Goal: Transaction & Acquisition: Purchase product/service

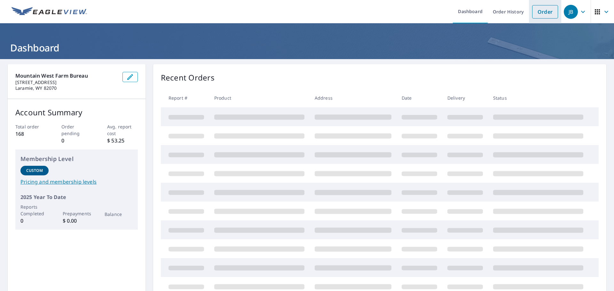
click at [541, 12] on link "Order" at bounding box center [545, 11] width 26 height 13
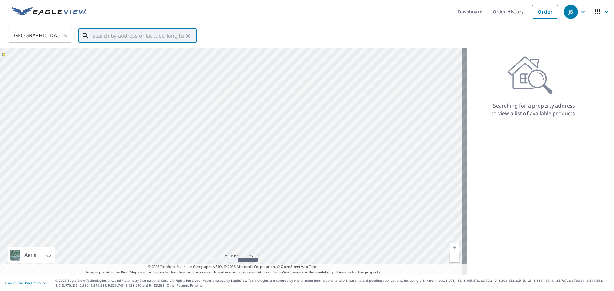
paste input "[STREET_ADDRESS]"
click at [118, 62] on p "[GEOGRAPHIC_DATA]" at bounding box center [141, 61] width 100 height 6
type input "[STREET_ADDRESS]"
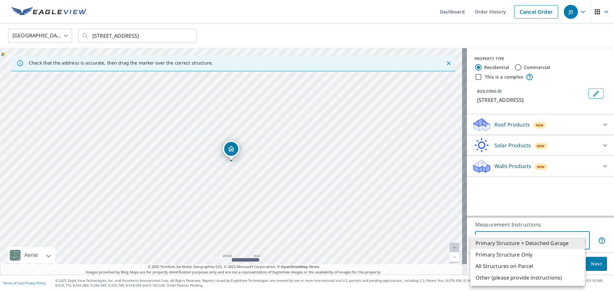
click at [573, 241] on body "JB JB Dashboard Order History Cancel Order JB [GEOGRAPHIC_DATA] [GEOGRAPHIC_DAT…" at bounding box center [307, 145] width 614 height 291
click at [526, 255] on li "Primary Structure Only" at bounding box center [527, 255] width 114 height 12
type input "2"
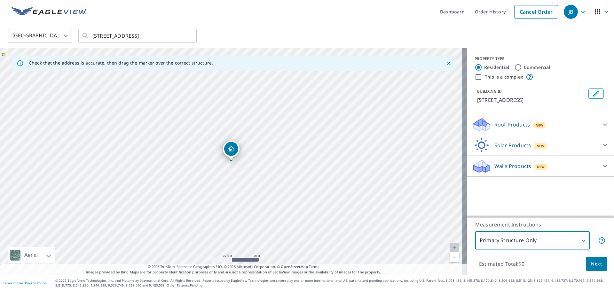
click at [571, 126] on div "Roof Products New" at bounding box center [534, 124] width 125 height 15
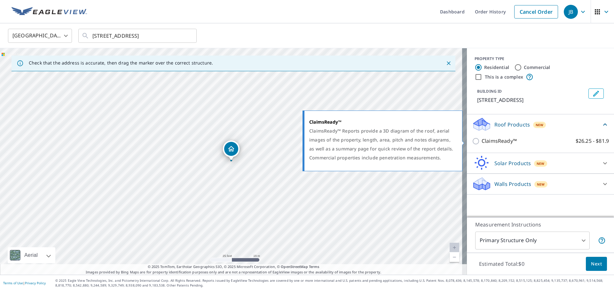
click at [484, 144] on p "ClaimsReady™" at bounding box center [498, 141] width 35 height 8
click at [481, 144] on input "ClaimsReady™ $26.25 - $81.9" at bounding box center [477, 141] width 10 height 8
checkbox input "true"
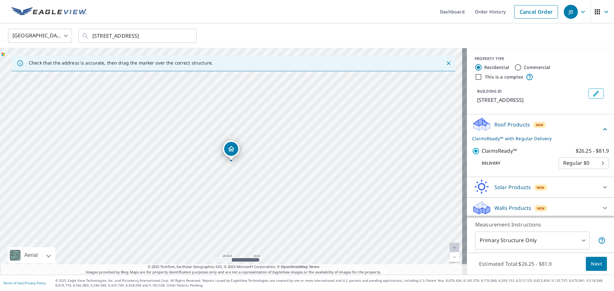
scroll to position [9, 0]
click at [601, 204] on icon at bounding box center [605, 207] width 8 height 8
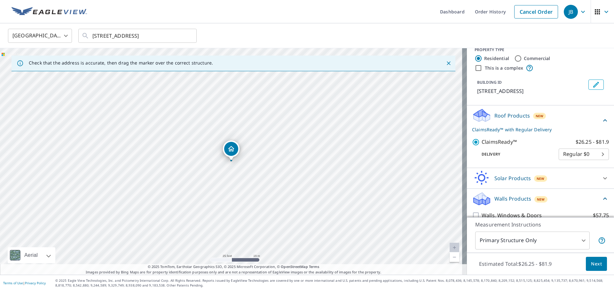
scroll to position [27, 0]
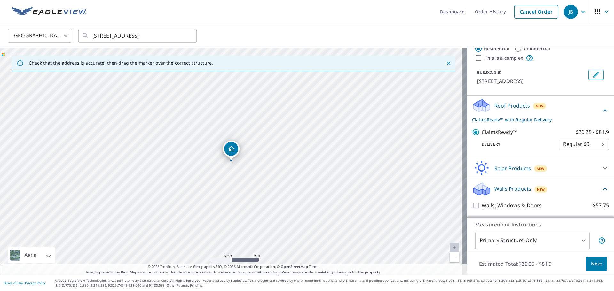
click at [601, 188] on icon at bounding box center [605, 189] width 8 height 8
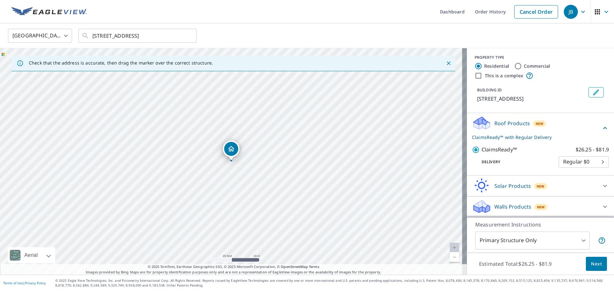
scroll to position [9, 0]
click at [592, 261] on span "Next" at bounding box center [596, 264] width 11 height 8
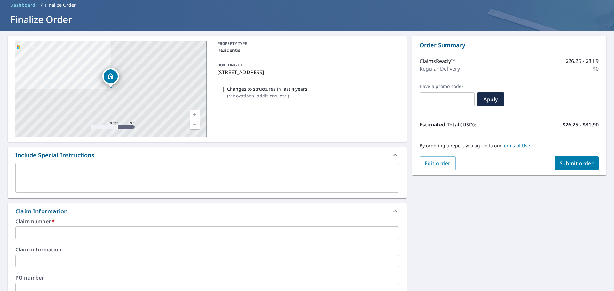
scroll to position [42, 0]
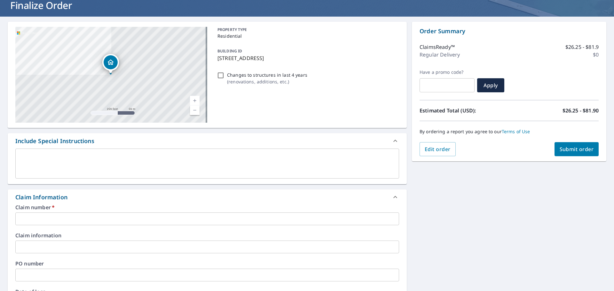
click at [45, 220] on input "text" at bounding box center [206, 218] width 383 height 13
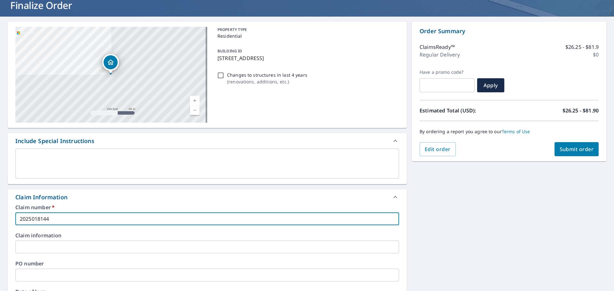
type input "2025018144"
click at [563, 150] on span "Submit order" at bounding box center [576, 149] width 34 height 7
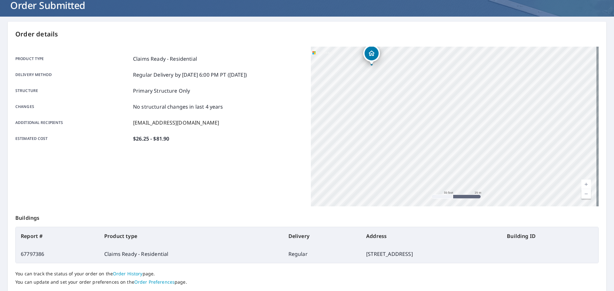
scroll to position [85, 0]
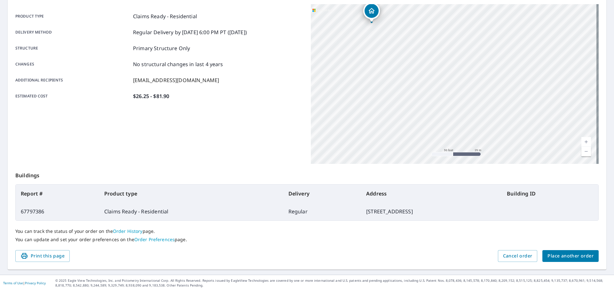
click at [575, 259] on span "Place another order" at bounding box center [570, 256] width 46 height 8
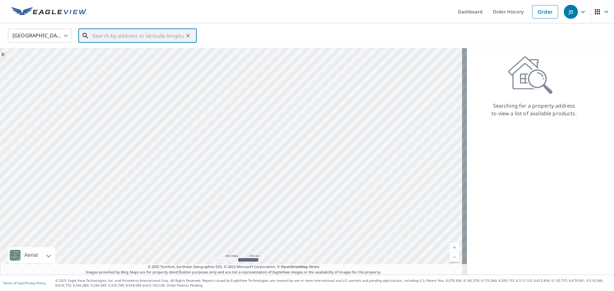
paste input "[STREET_ADDRESS][PERSON_NAME]"
click at [116, 55] on span "871 [PERSON_NAME] Dr" at bounding box center [141, 54] width 100 height 8
type input "[STREET_ADDRESS][PERSON_NAME][PERSON_NAME]"
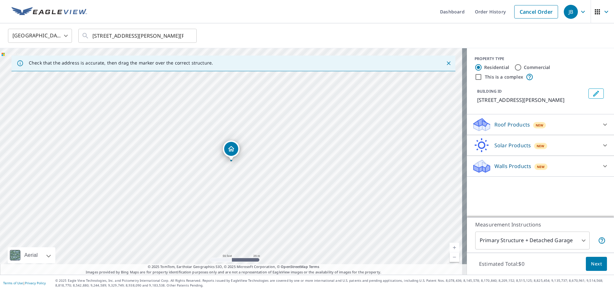
click at [583, 240] on body "JB JB Dashboard Order History Cancel Order JB [GEOGRAPHIC_DATA] [GEOGRAPHIC_DAT…" at bounding box center [307, 145] width 614 height 291
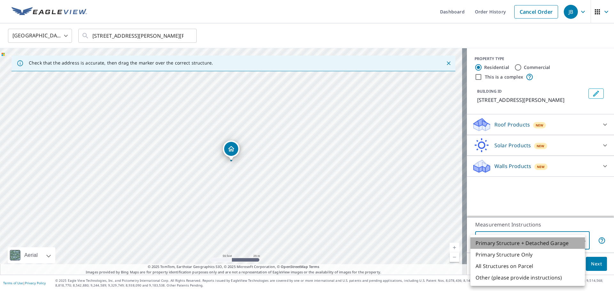
click at [526, 242] on li "Primary Structure + Detached Garage" at bounding box center [527, 243] width 114 height 12
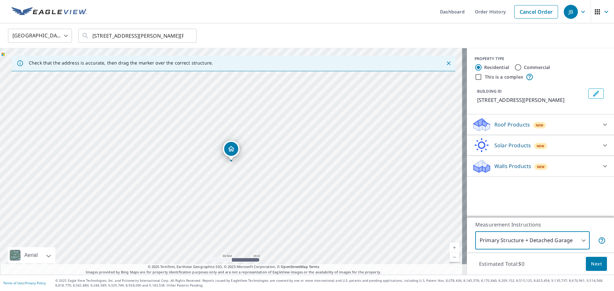
click at [559, 239] on body "JB JB Dashboard Order History Cancel Order JB [GEOGRAPHIC_DATA] [GEOGRAPHIC_DAT…" at bounding box center [307, 145] width 614 height 291
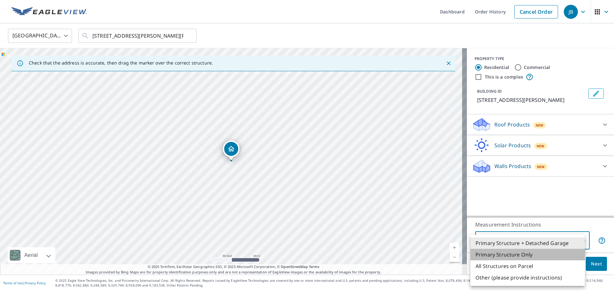
click at [520, 252] on li "Primary Structure Only" at bounding box center [527, 255] width 114 height 12
type input "2"
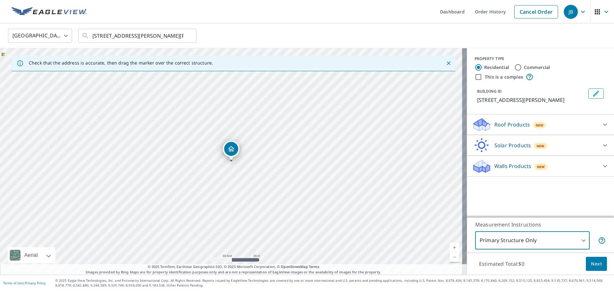
click at [594, 266] on span "Next" at bounding box center [596, 264] width 11 height 8
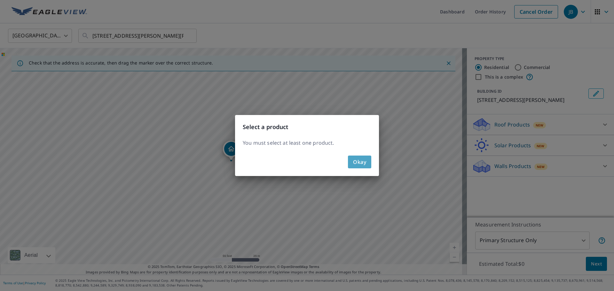
click at [359, 163] on span "Okay" at bounding box center [359, 162] width 13 height 9
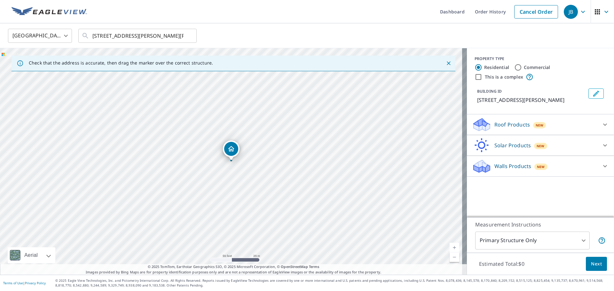
click at [602, 124] on icon at bounding box center [605, 125] width 8 height 8
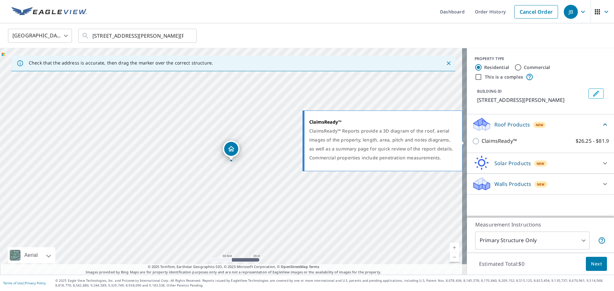
click at [505, 141] on p "ClaimsReady™" at bounding box center [498, 141] width 35 height 8
click at [481, 141] on input "ClaimsReady™ $26.25 - $81.9" at bounding box center [477, 141] width 10 height 8
checkbox input "true"
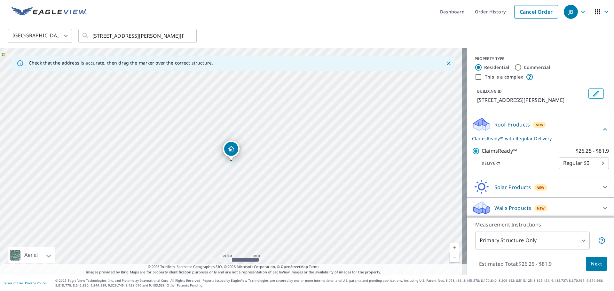
click at [594, 266] on span "Next" at bounding box center [596, 264] width 11 height 8
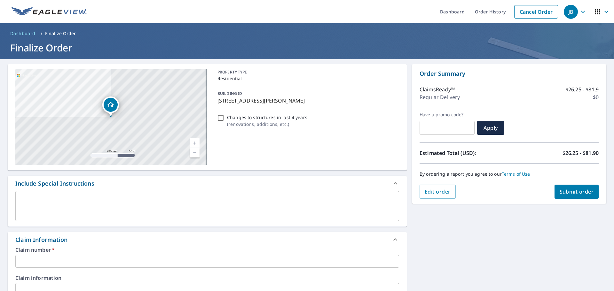
scroll to position [85, 0]
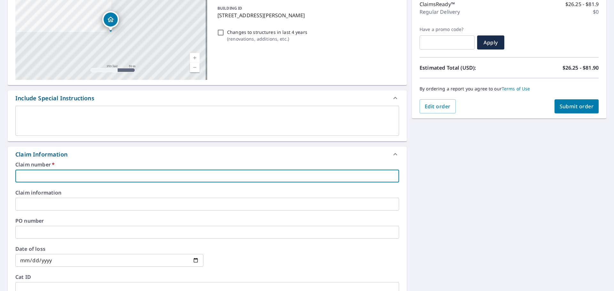
drag, startPoint x: 57, startPoint y: 178, endPoint x: 54, endPoint y: 173, distance: 5.6
click at [56, 177] on input "text" at bounding box center [206, 176] width 383 height 13
type input "2025018123"
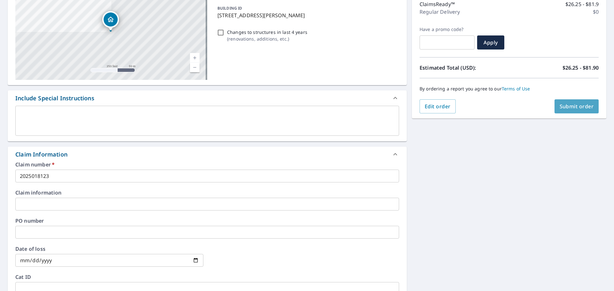
click at [570, 108] on span "Submit order" at bounding box center [576, 106] width 34 height 7
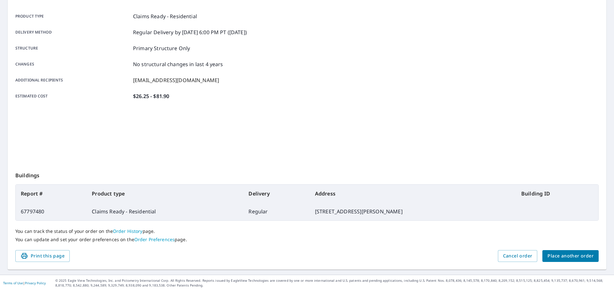
scroll to position [85, 0]
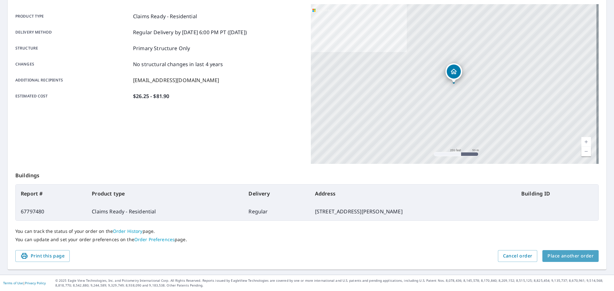
click at [568, 257] on span "Place another order" at bounding box center [570, 256] width 46 height 8
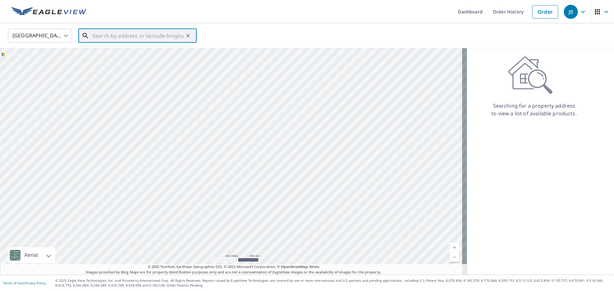
click at [149, 39] on input "text" at bounding box center [137, 36] width 91 height 18
paste input "[STREET_ADDRESS]"
click at [125, 61] on p "[GEOGRAPHIC_DATA]" at bounding box center [141, 61] width 100 height 6
type input "[STREET_ADDRESS]"
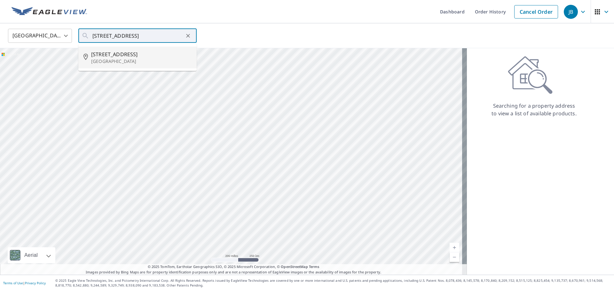
scroll to position [0, 0]
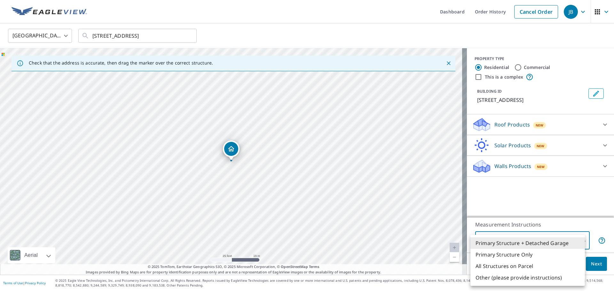
click at [577, 243] on body "JB JB Dashboard Order History Cancel Order JB [GEOGRAPHIC_DATA] [GEOGRAPHIC_DAT…" at bounding box center [307, 145] width 614 height 291
click at [521, 253] on li "Primary Structure Only" at bounding box center [527, 255] width 114 height 12
type input "2"
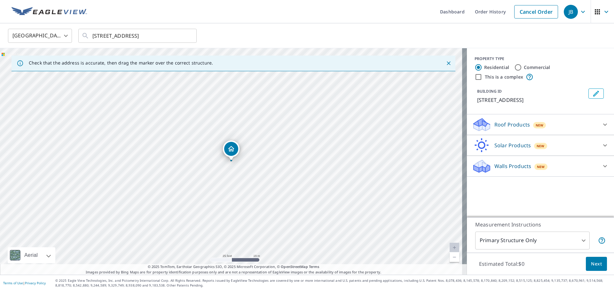
click at [588, 132] on div "Roof Products New" at bounding box center [534, 124] width 125 height 15
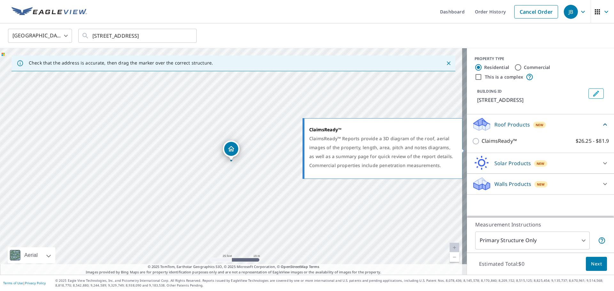
click at [543, 145] on label "ClaimsReady™ $26.25 - $81.9" at bounding box center [544, 141] width 127 height 8
click at [481, 145] on input "ClaimsReady™ $26.25 - $81.9" at bounding box center [477, 141] width 10 height 8
checkbox input "true"
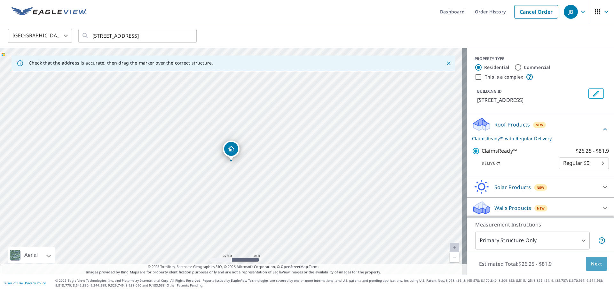
click at [591, 266] on span "Next" at bounding box center [596, 264] width 11 height 8
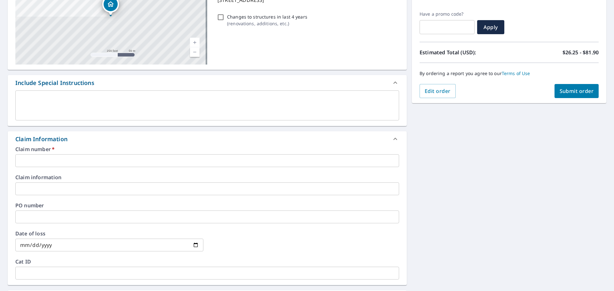
scroll to position [128, 0]
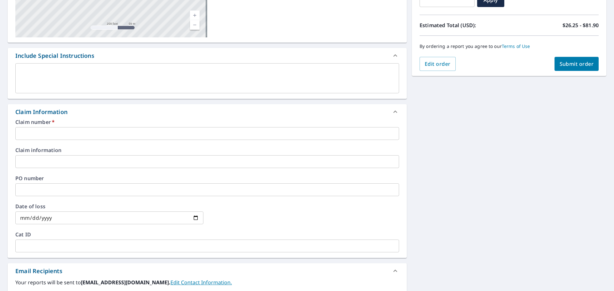
click at [38, 136] on input "text" at bounding box center [206, 133] width 383 height 13
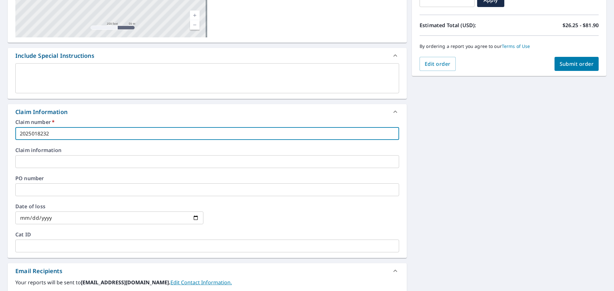
type input "2025018232"
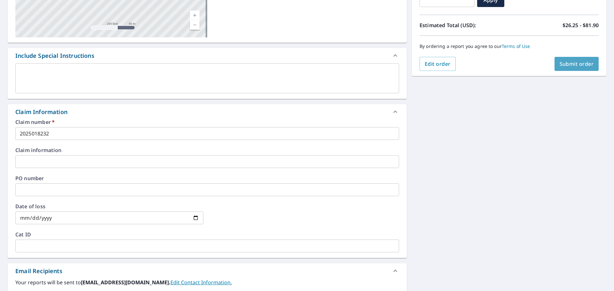
click at [569, 65] on span "Submit order" at bounding box center [576, 63] width 34 height 7
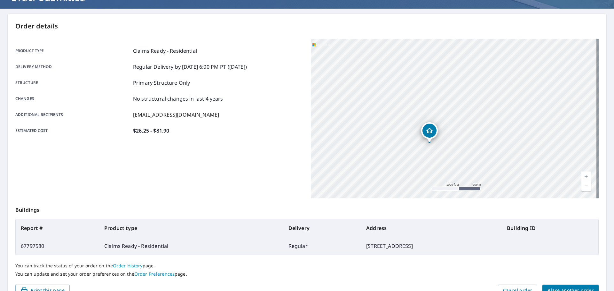
scroll to position [85, 0]
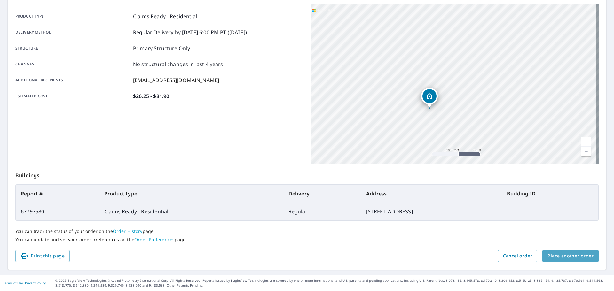
click at [570, 256] on span "Place another order" at bounding box center [570, 256] width 46 height 8
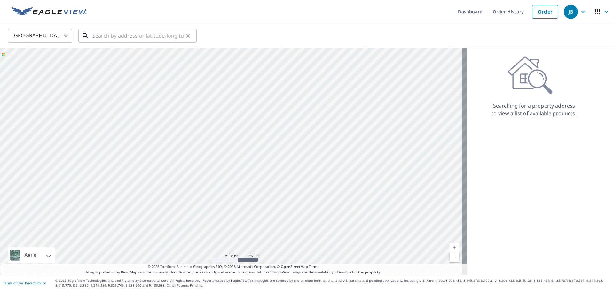
click at [108, 34] on input "text" at bounding box center [137, 36] width 91 height 18
paste input "[STREET_ADDRESS]"
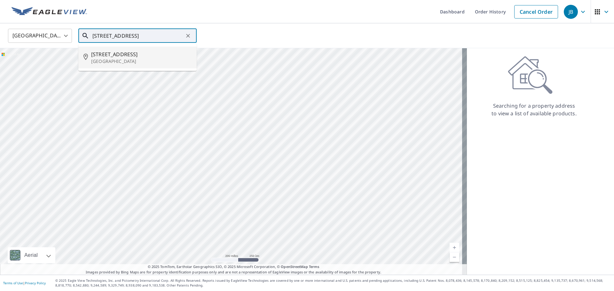
click at [111, 56] on span "[STREET_ADDRESS]" at bounding box center [141, 54] width 100 height 8
type input "[STREET_ADDRESS]"
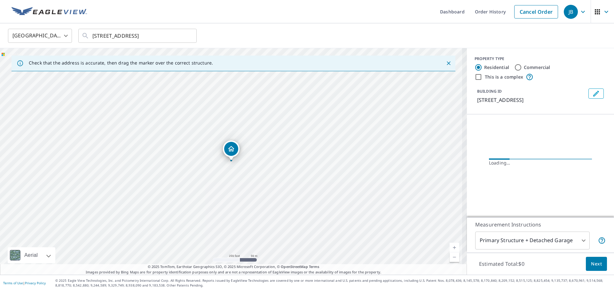
scroll to position [0, 0]
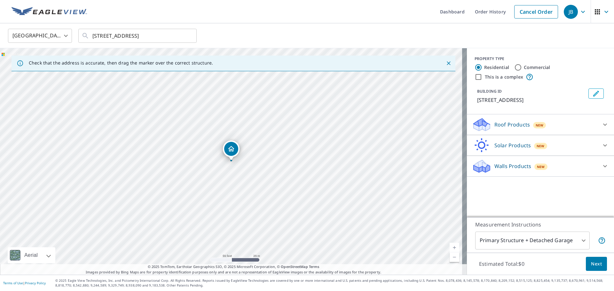
click at [575, 242] on body "JB JB Dashboard Order History Cancel Order JB [GEOGRAPHIC_DATA] [GEOGRAPHIC_DAT…" at bounding box center [307, 145] width 614 height 291
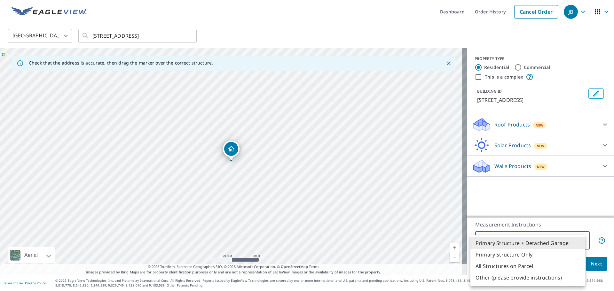
click at [527, 266] on li "All Structures on Parcel" at bounding box center [527, 266] width 114 height 12
type input "3"
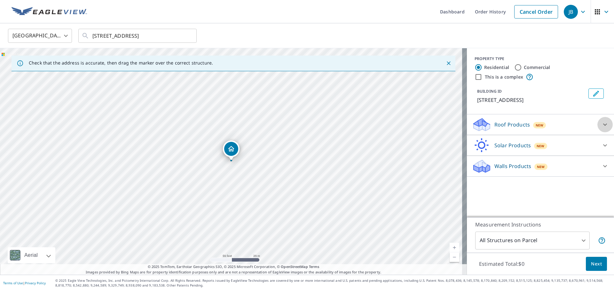
click at [601, 124] on icon at bounding box center [605, 125] width 8 height 8
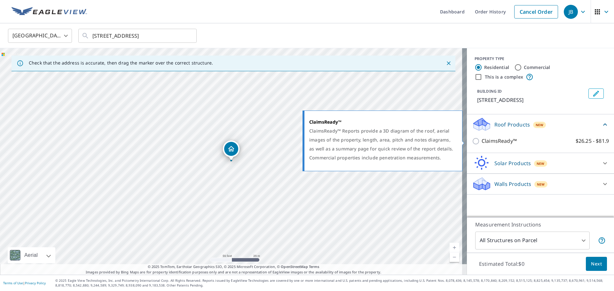
click at [489, 139] on p "ClaimsReady™" at bounding box center [498, 141] width 35 height 8
click at [481, 139] on input "ClaimsReady™ $26.25 - $81.9" at bounding box center [477, 141] width 10 height 8
checkbox input "true"
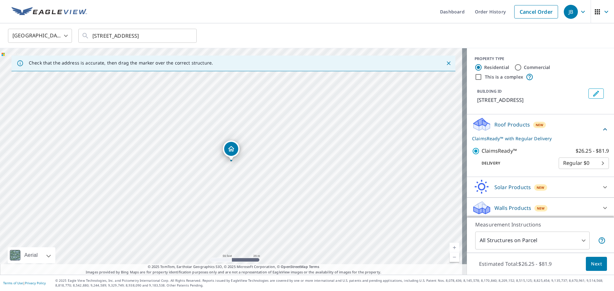
click at [592, 262] on span "Next" at bounding box center [596, 264] width 11 height 8
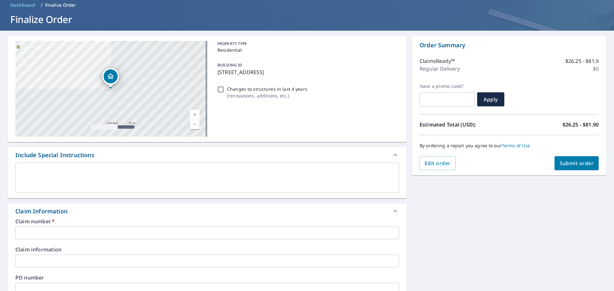
scroll to position [42, 0]
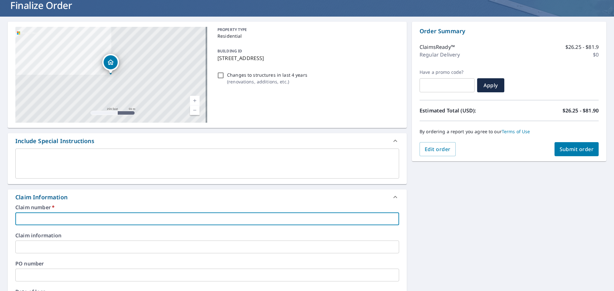
click at [53, 216] on input "text" at bounding box center [206, 218] width 383 height 13
type input "2025018297"
click at [568, 148] on span "Submit order" at bounding box center [576, 149] width 34 height 7
